Goal: Complete application form

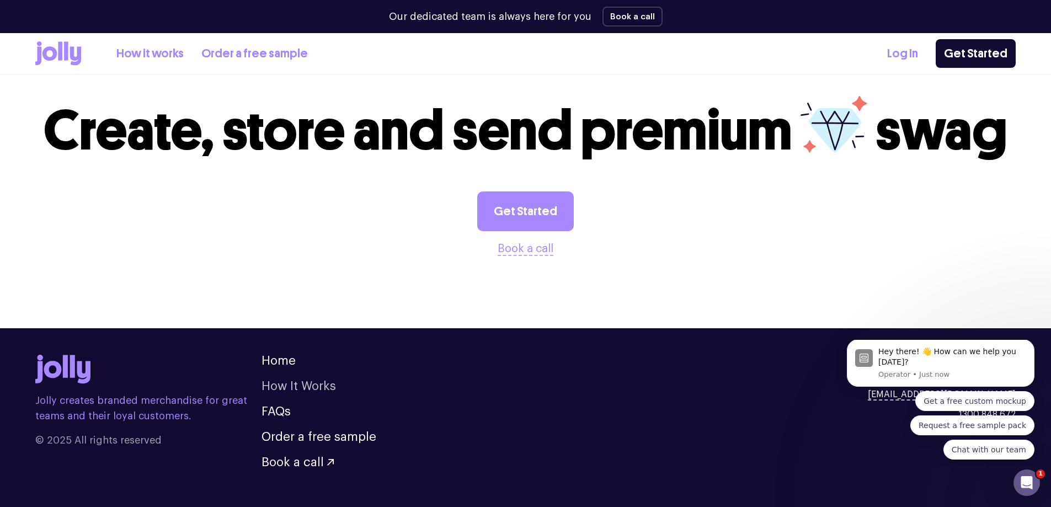
click at [296, 380] on link "How It Works" at bounding box center [299, 386] width 74 height 12
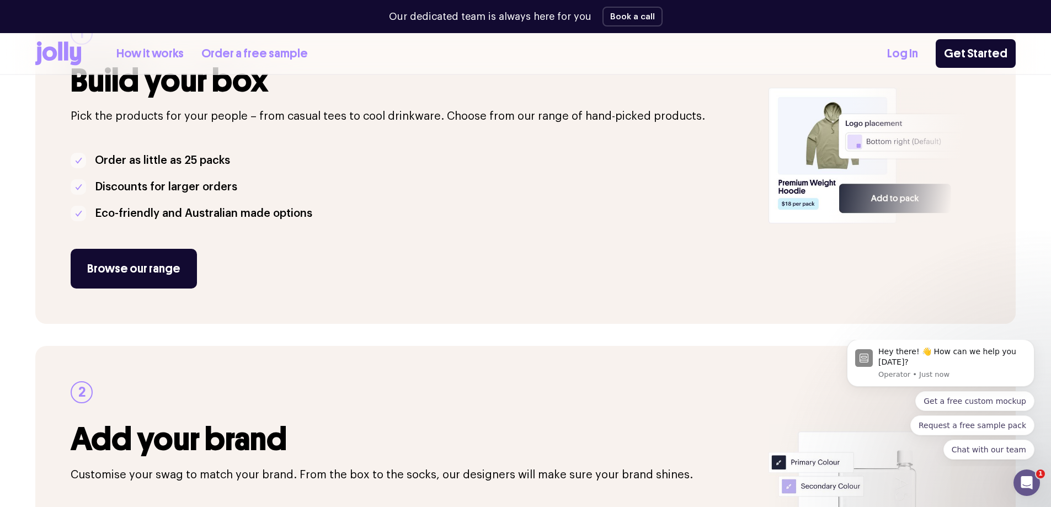
scroll to position [331, 0]
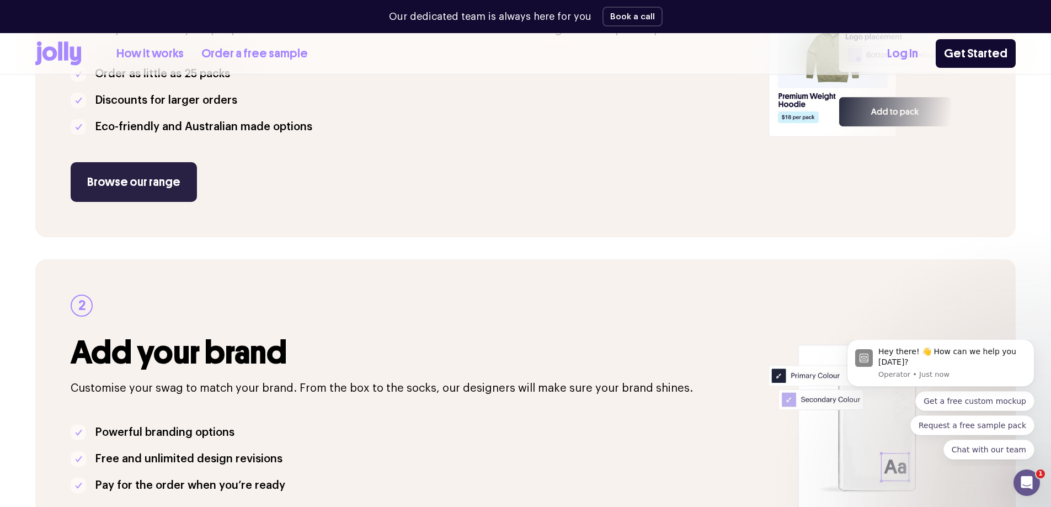
click at [151, 177] on link "Browse our range" at bounding box center [134, 182] width 126 height 40
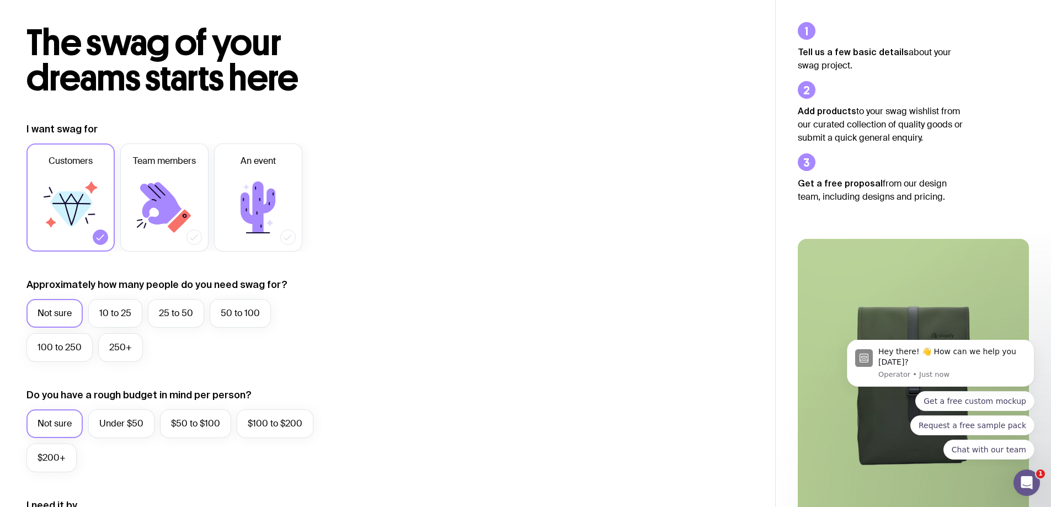
scroll to position [110, 0]
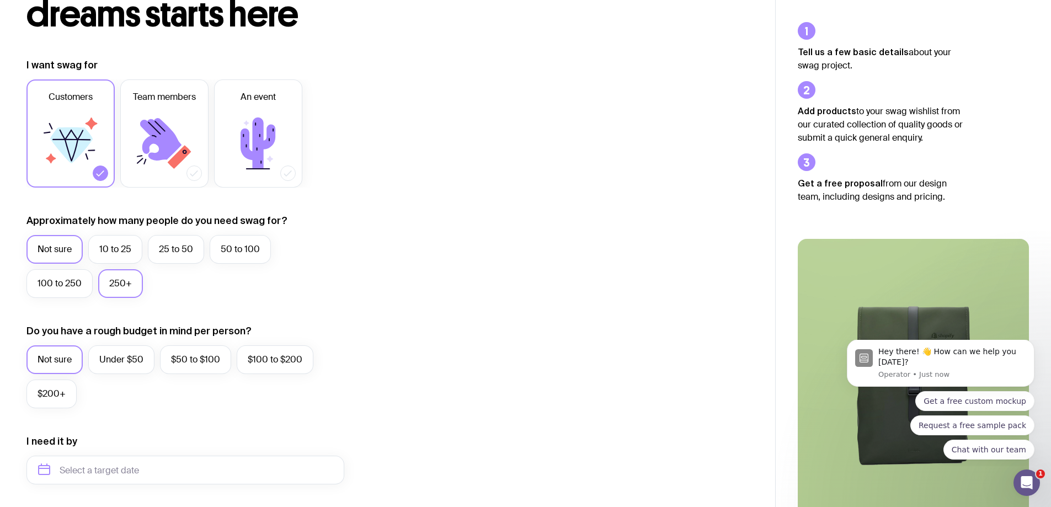
click at [122, 281] on label "250+" at bounding box center [120, 283] width 45 height 29
click at [0, 0] on input "250+" at bounding box center [0, 0] width 0 height 0
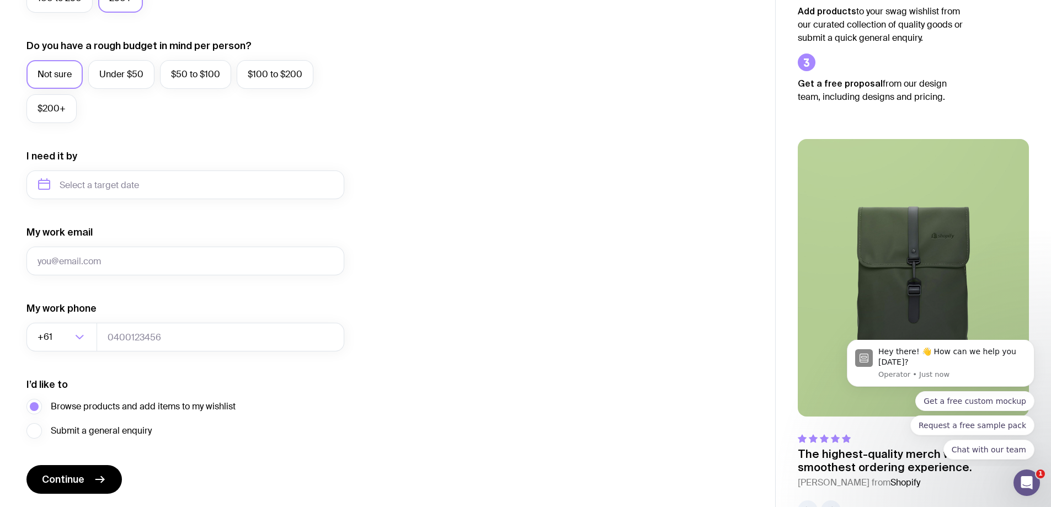
scroll to position [376, 0]
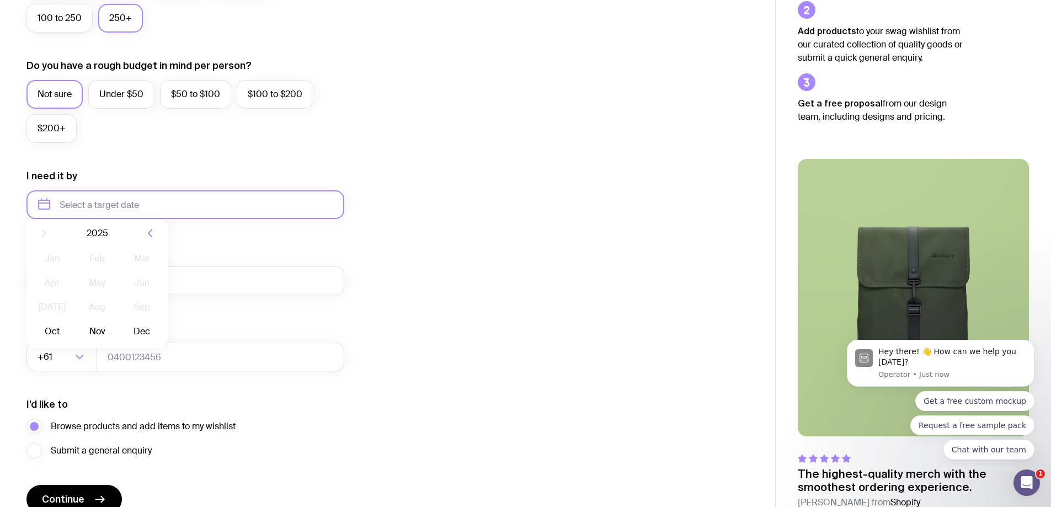
click at [98, 215] on input "text" at bounding box center [185, 204] width 318 height 29
click at [152, 240] on icon "button" at bounding box center [149, 242] width 13 height 13
click at [54, 269] on button "Jan" at bounding box center [52, 268] width 40 height 22
type input "[DATE]"
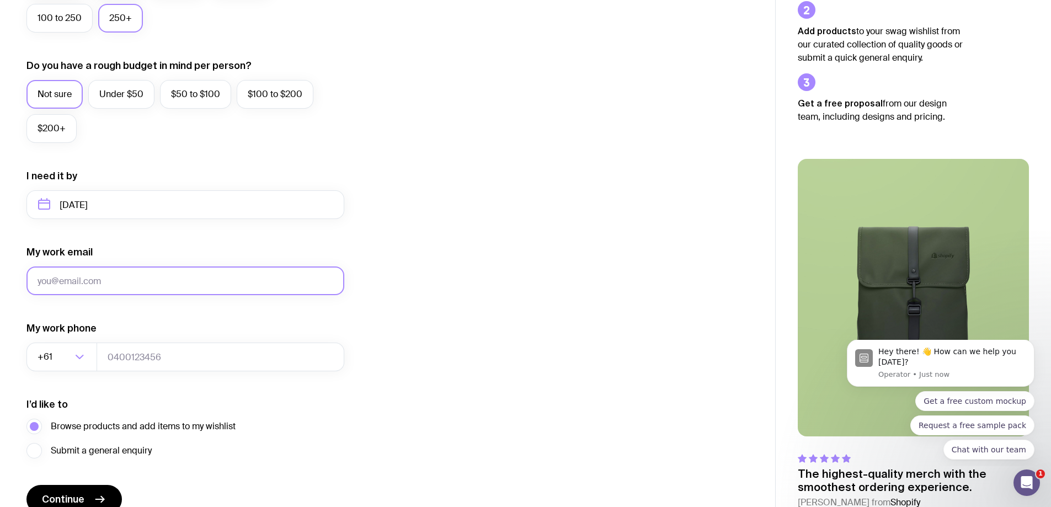
click at [68, 283] on input "My work email" at bounding box center [185, 281] width 318 height 29
type input "[PERSON_NAME][EMAIL_ADDRESS][PERSON_NAME][DOMAIN_NAME]"
click at [134, 358] on input "tel" at bounding box center [221, 357] width 248 height 29
type input "61417586633"
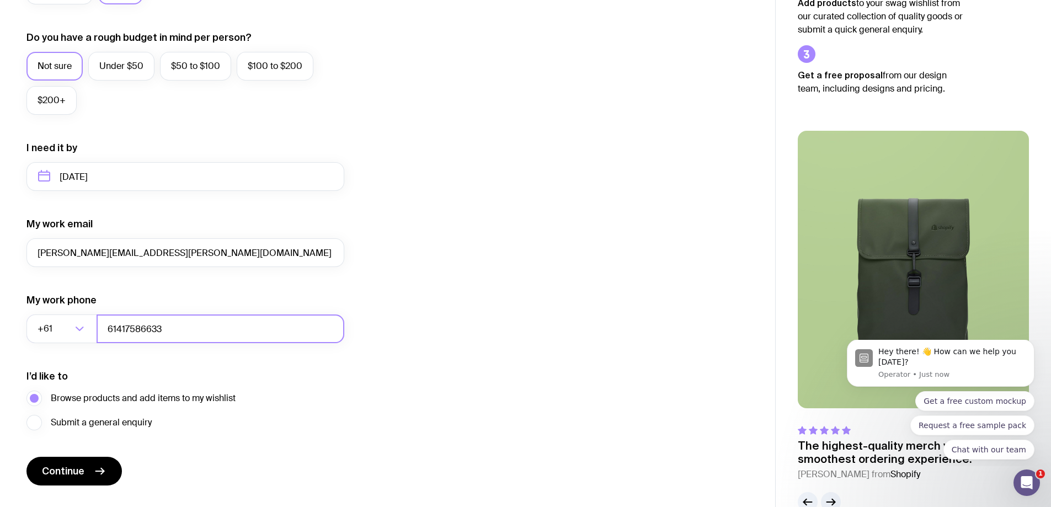
scroll to position [431, 0]
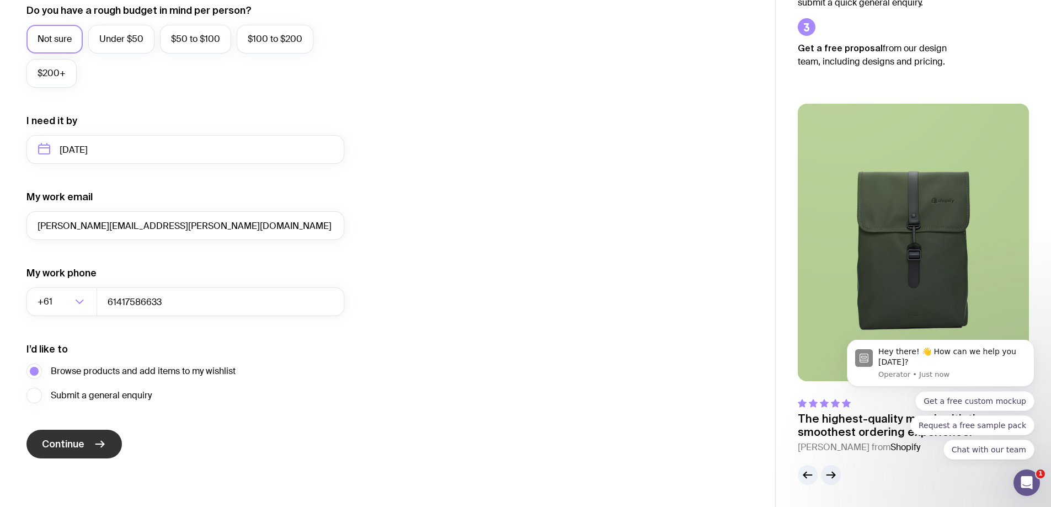
click at [76, 441] on span "Continue" at bounding box center [63, 444] width 42 height 13
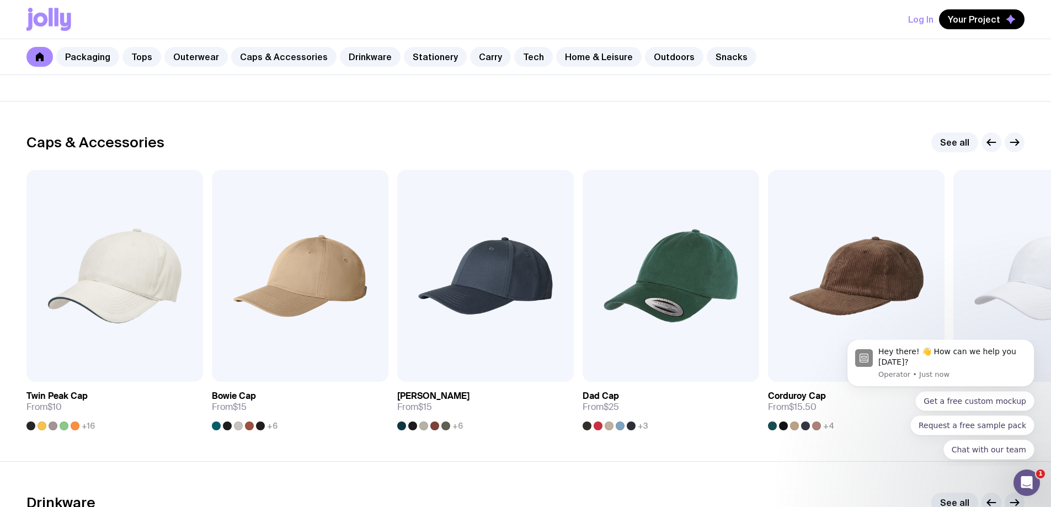
scroll to position [1214, 0]
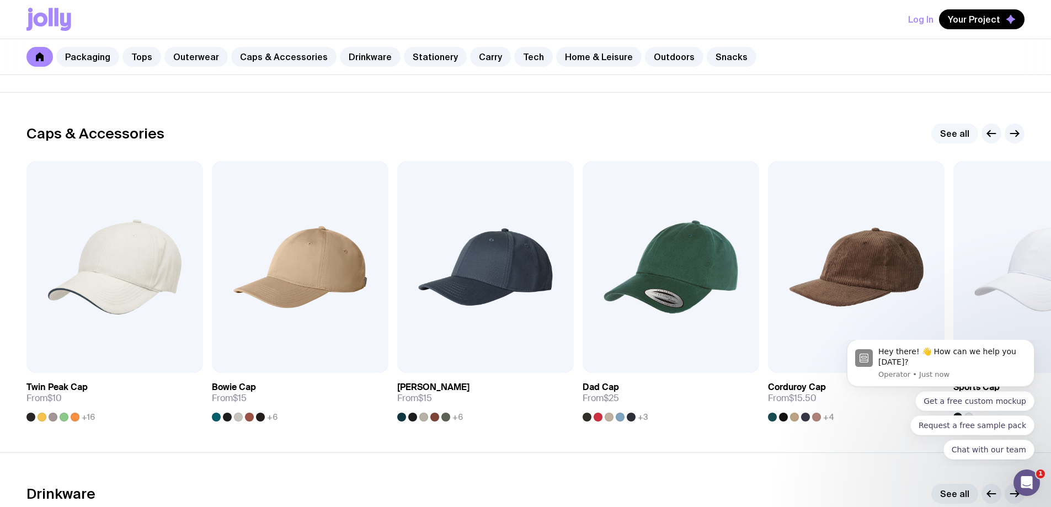
click at [955, 136] on link "See all" at bounding box center [954, 134] width 47 height 20
